Goal: Find specific page/section: Find specific page/section

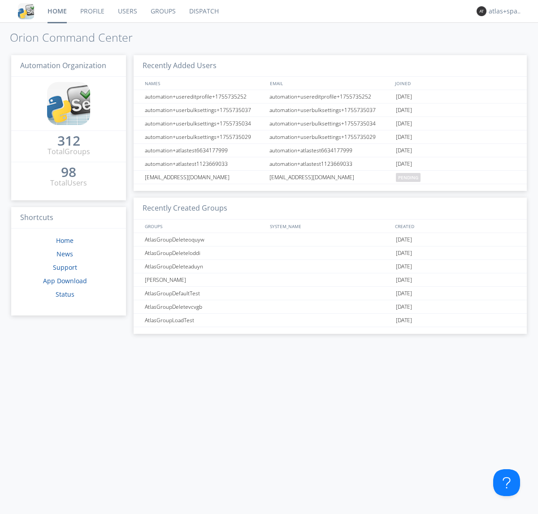
click at [203, 11] on link "Dispatch" at bounding box center [203, 11] width 43 height 22
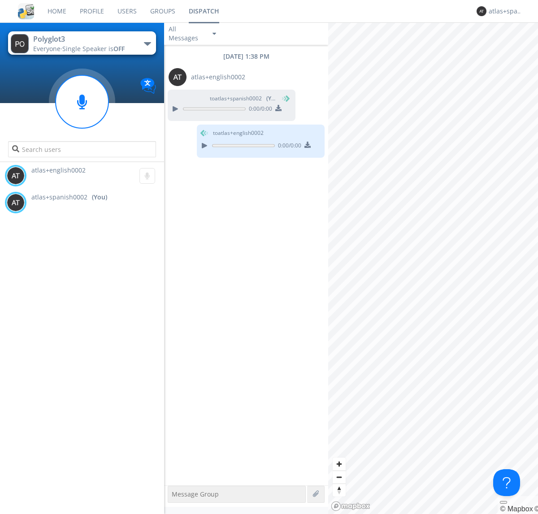
click at [147, 43] on div "button" at bounding box center [147, 44] width 7 height 4
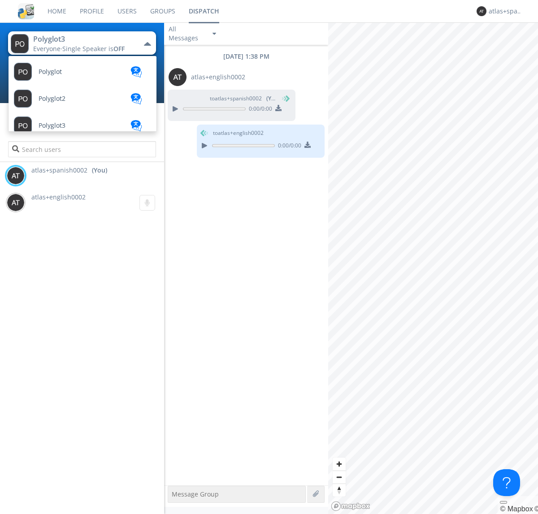
click at [52, 75] on span "Polyglot2" at bounding box center [50, 72] width 23 height 7
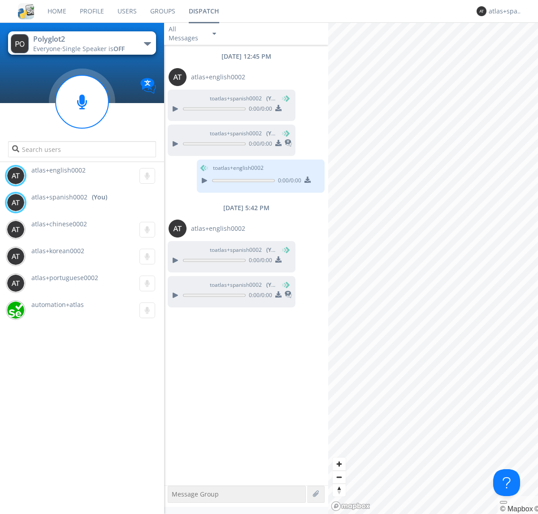
click at [278, 295] on img at bounding box center [278, 294] width 6 height 6
